Goal: Navigation & Orientation: Find specific page/section

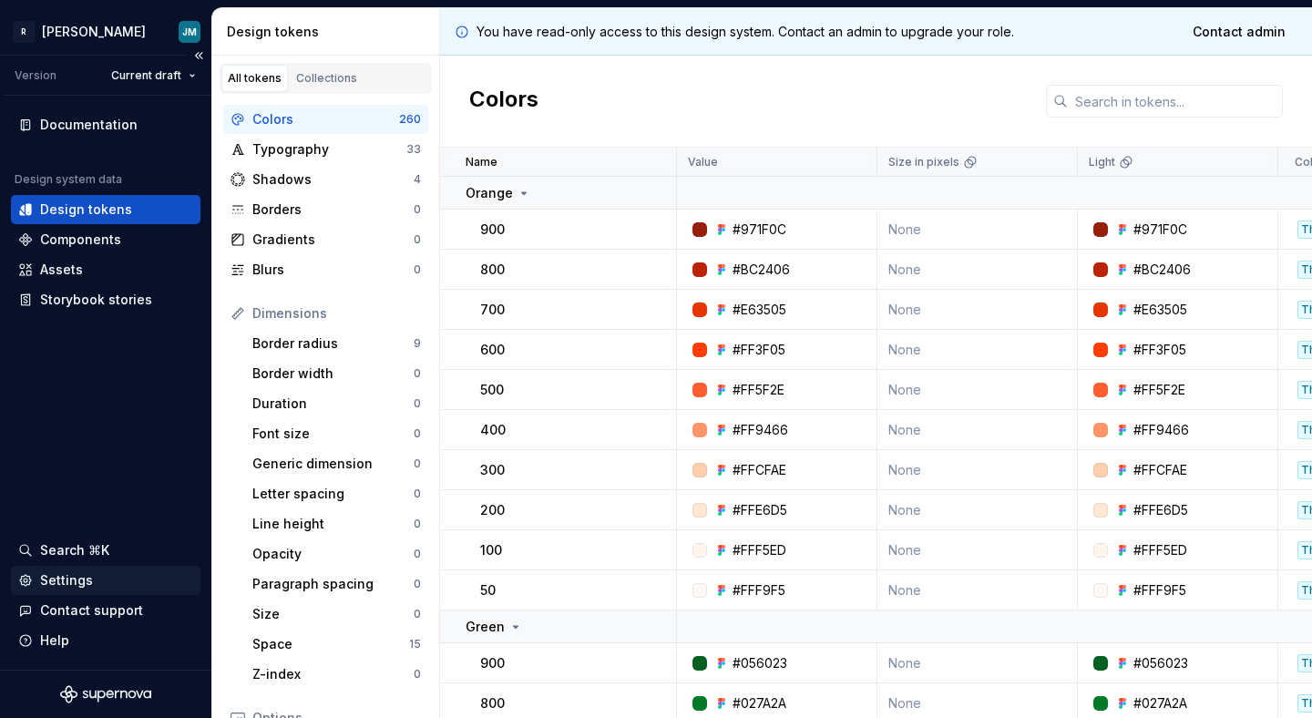
click at [89, 582] on div "Settings" at bounding box center [66, 580] width 53 height 18
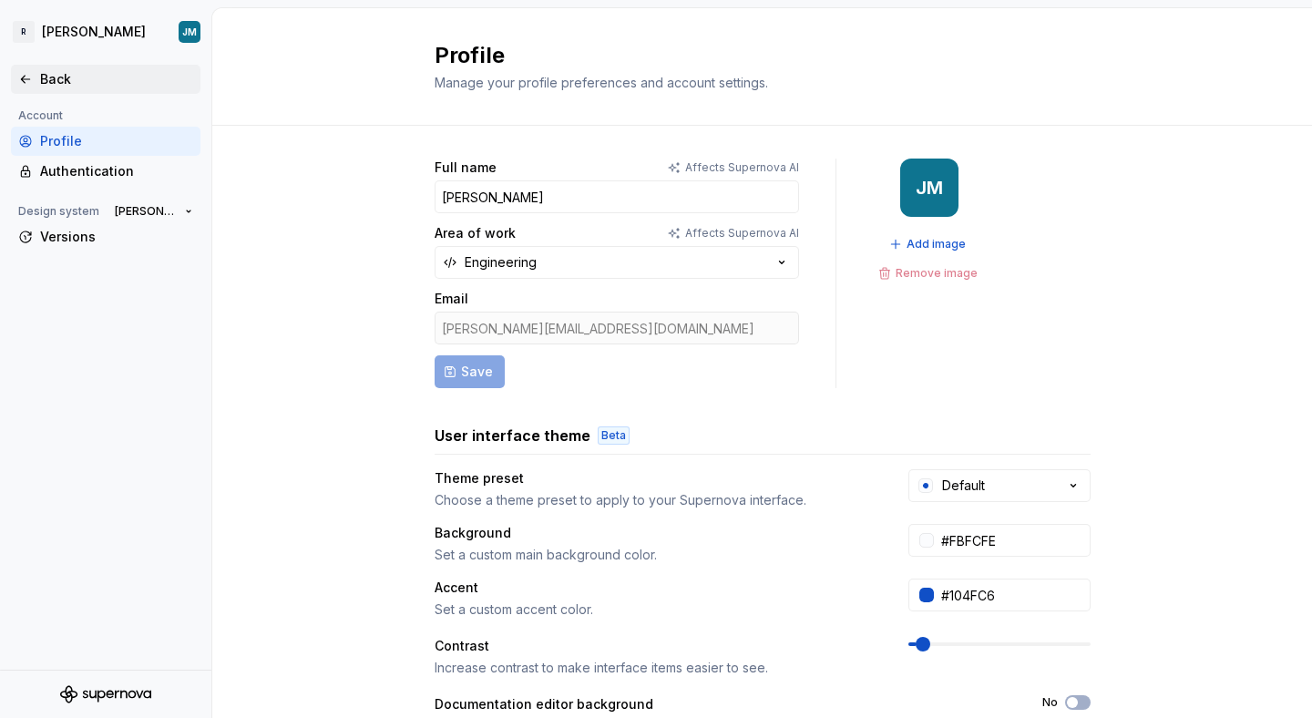
click at [97, 76] on div "Back" at bounding box center [116, 79] width 153 height 18
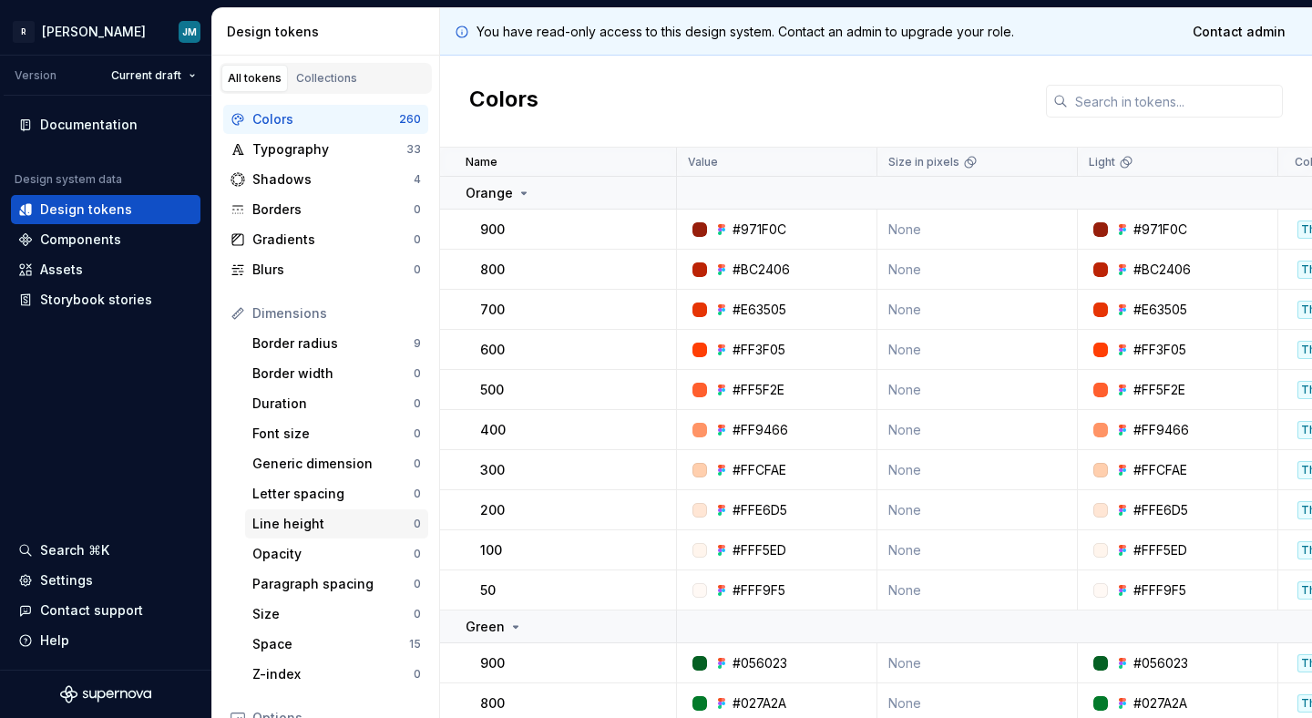
scroll to position [280, 0]
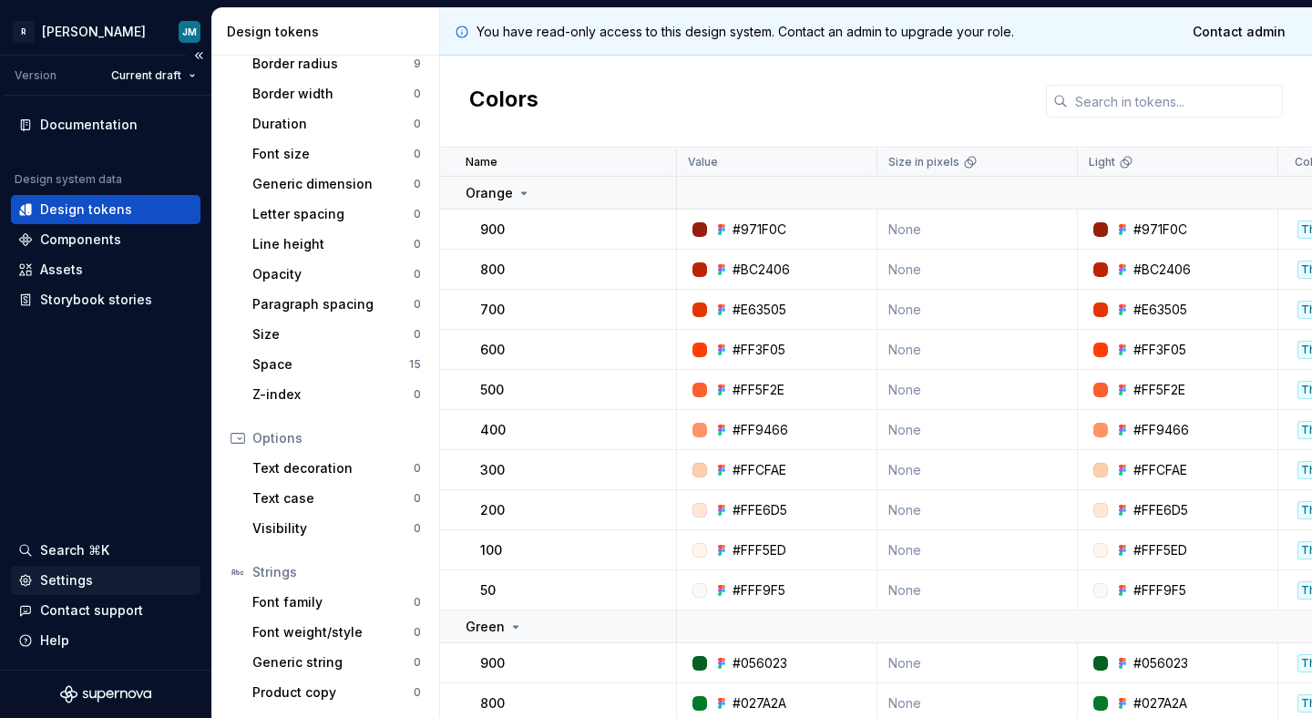
click at [122, 586] on div "Settings" at bounding box center [105, 580] width 175 height 18
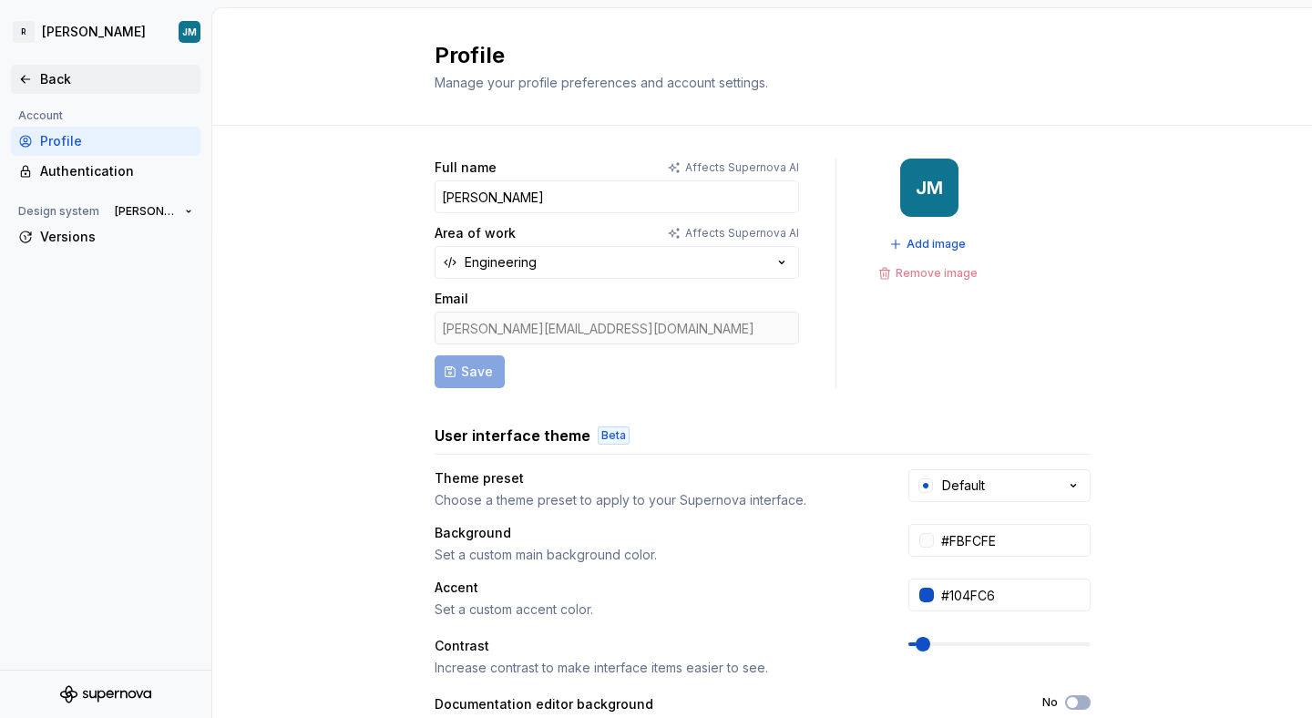
click at [26, 81] on icon at bounding box center [25, 79] width 15 height 15
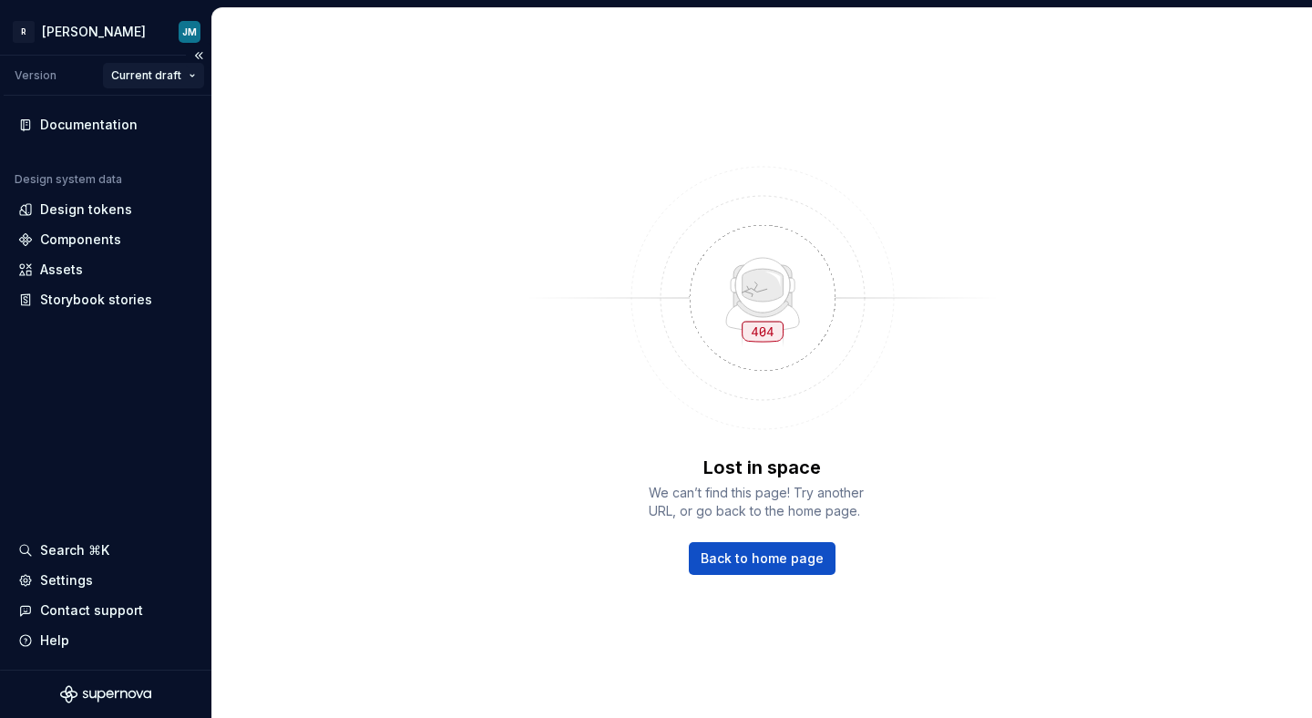
click at [166, 84] on html "R [PERSON_NAME] JM Version Current draft Documentation Design system data Desig…" at bounding box center [656, 359] width 1312 height 718
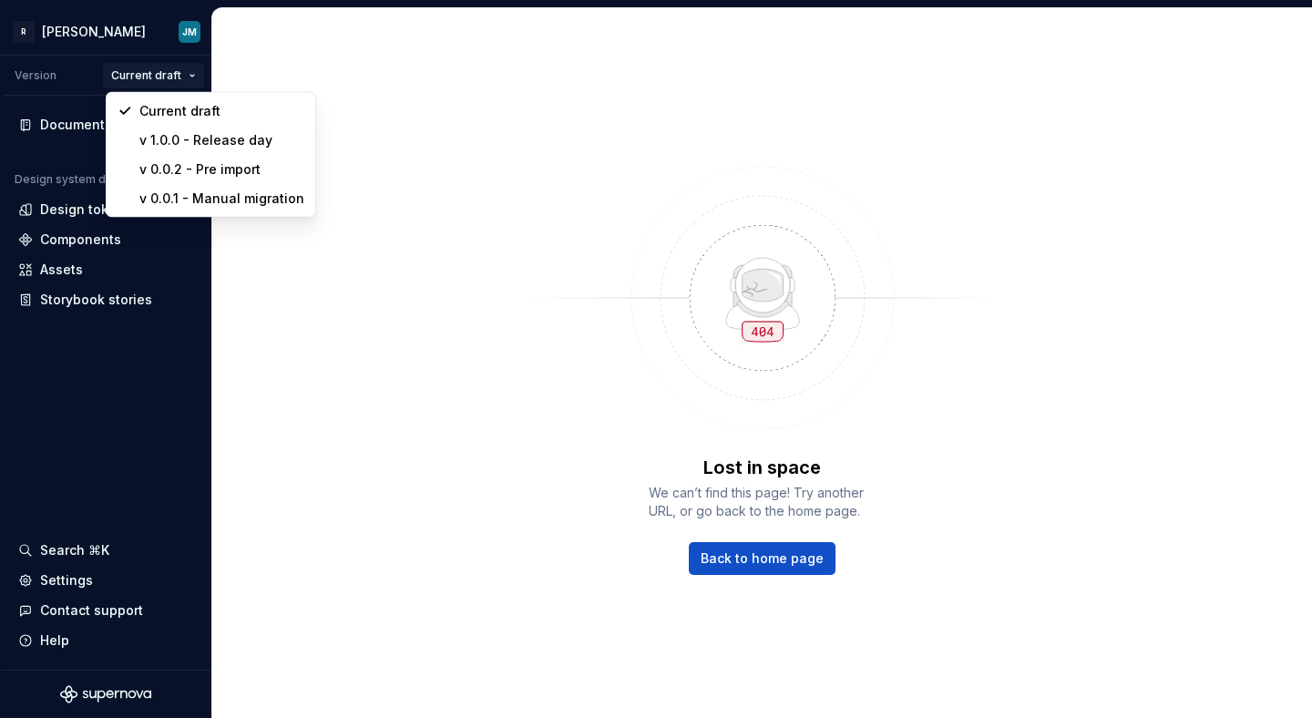
click at [65, 77] on html "R [PERSON_NAME] JM Version Current draft Documentation Design system data Desig…" at bounding box center [656, 359] width 1312 height 718
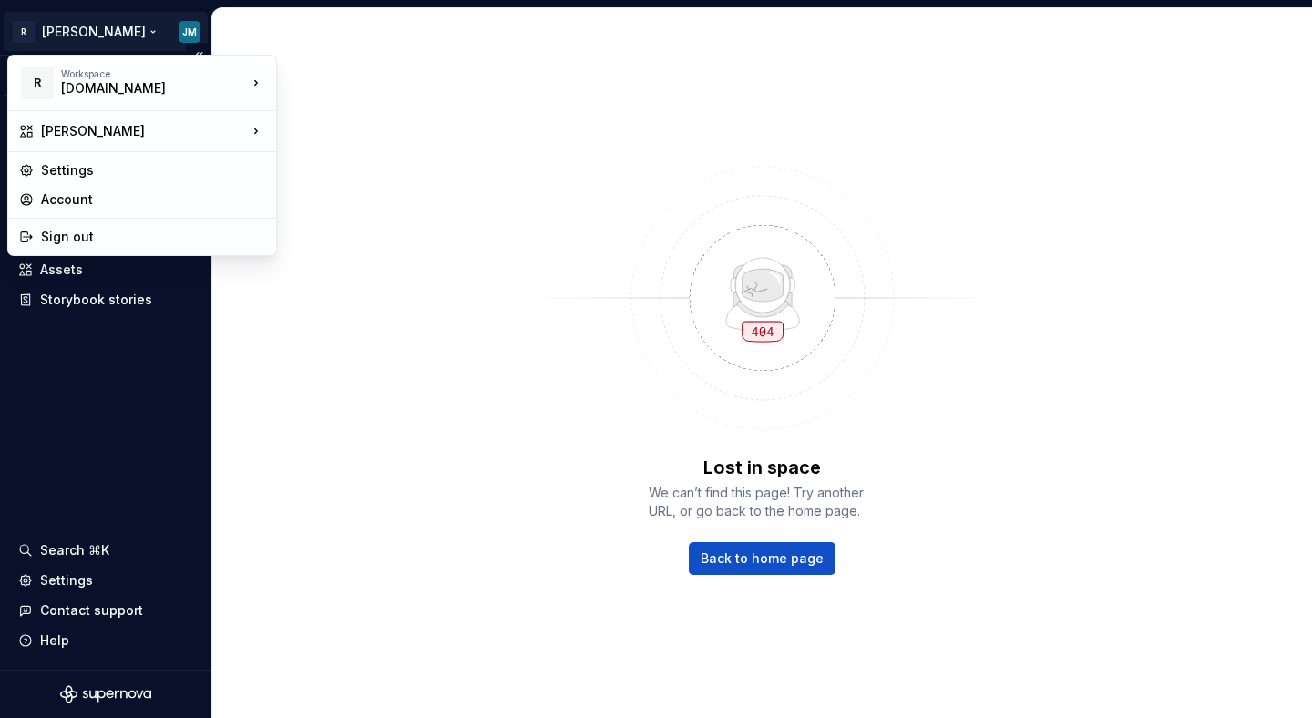
click at [58, 28] on html "R [PERSON_NAME] JM Version Current draft Documentation Design system data Desig…" at bounding box center [656, 359] width 1312 height 718
click at [201, 173] on div "Settings" at bounding box center [153, 170] width 224 height 18
